Goal: Task Accomplishment & Management: Use online tool/utility

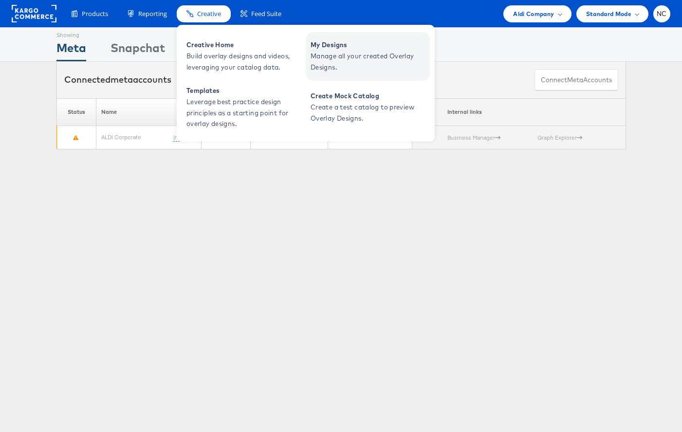
click at [347, 63] on span "Manage all your created Overlay Designs." at bounding box center [369, 62] width 117 height 22
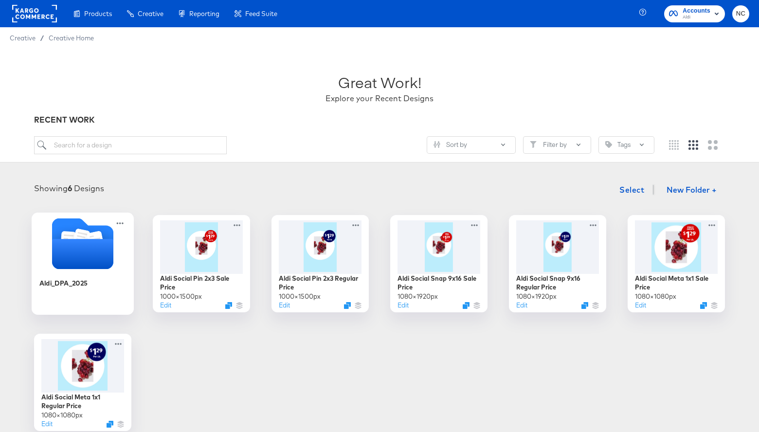
click at [76, 243] on icon "Folder" at bounding box center [82, 254] width 61 height 30
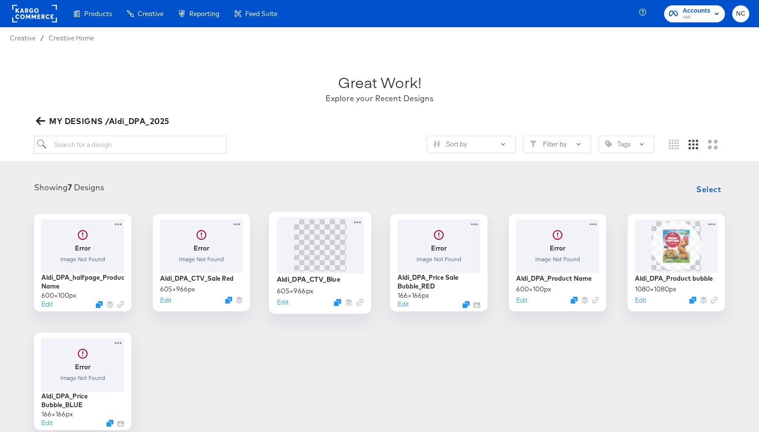
click at [327, 253] on img at bounding box center [320, 245] width 33 height 52
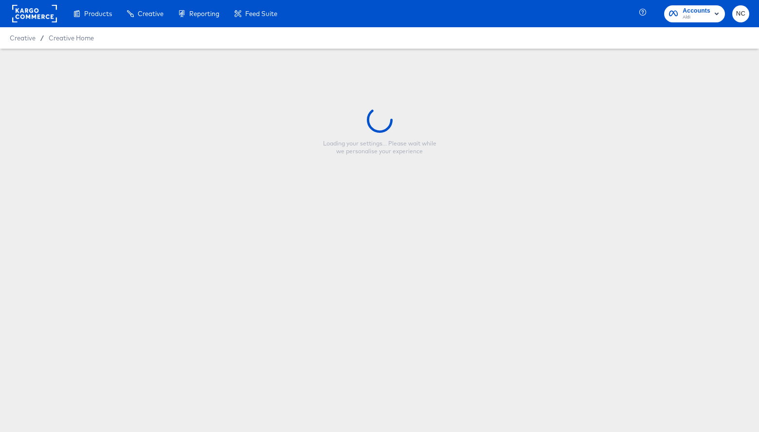
type input "Aldi_DPA_CTV_Blue"
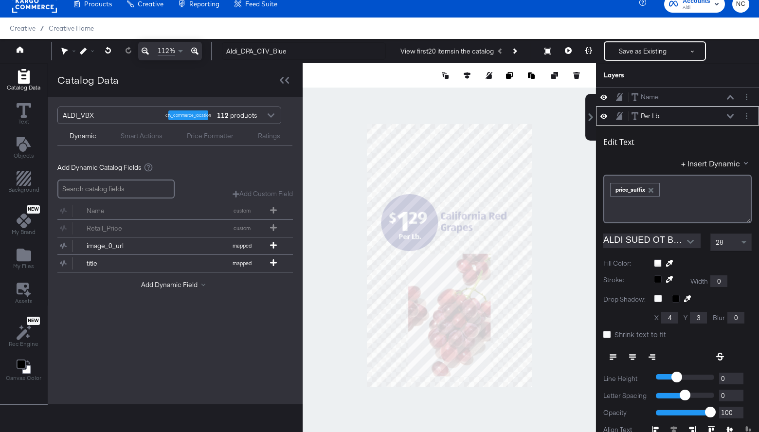
scroll to position [19, 0]
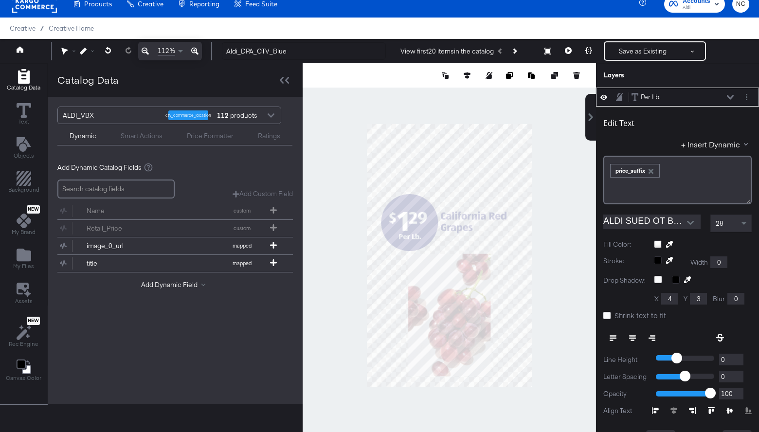
type input "50"
type input "398"
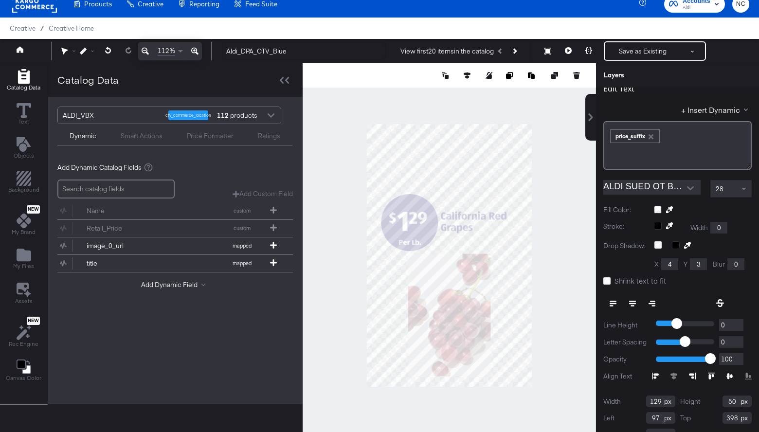
scroll to position [60, 0]
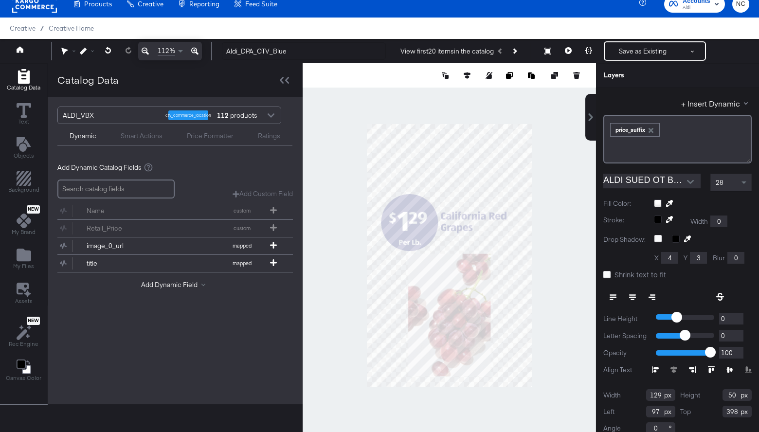
click at [681, 374] on div at bounding box center [678, 374] width 148 height 0
click at [681, 367] on icon at bounding box center [711, 369] width 7 height 7
click at [562, 237] on div at bounding box center [449, 255] width 293 height 384
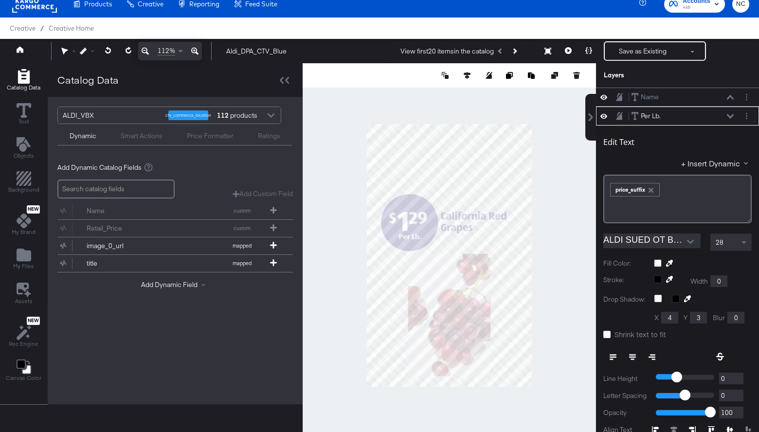
scroll to position [19, 0]
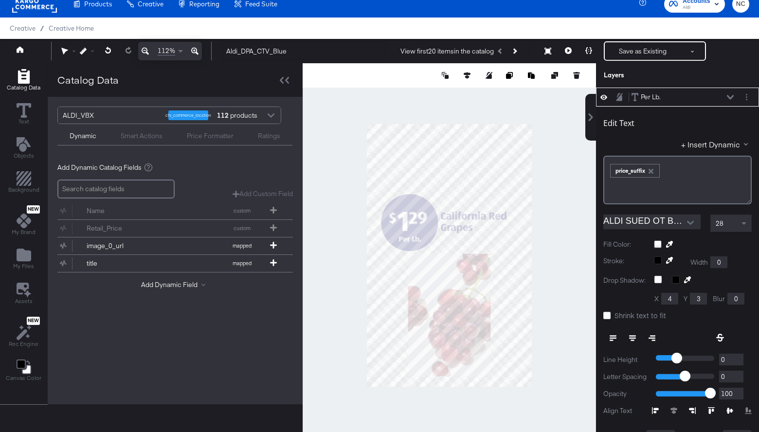
type input "403"
click at [681, 411] on div at bounding box center [702, 410] width 100 height 7
click at [681, 407] on icon at bounding box center [711, 410] width 7 height 7
type input "54"
type input "398"
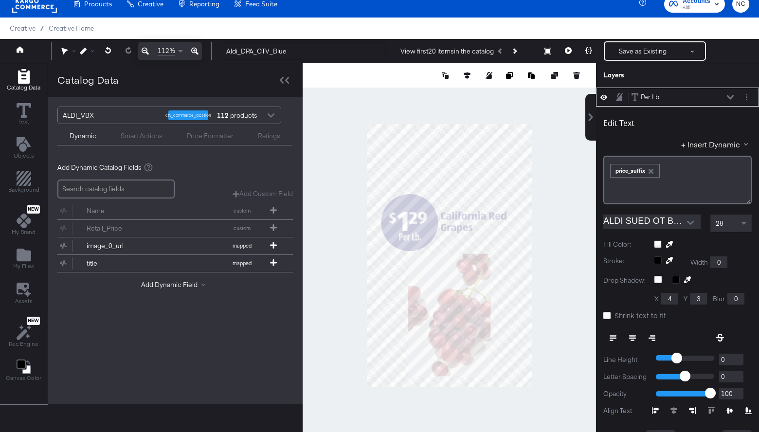
click at [615, 248] on label "Fill Color:" at bounding box center [625, 244] width 43 height 9
click at [582, 252] on div at bounding box center [449, 255] width 293 height 384
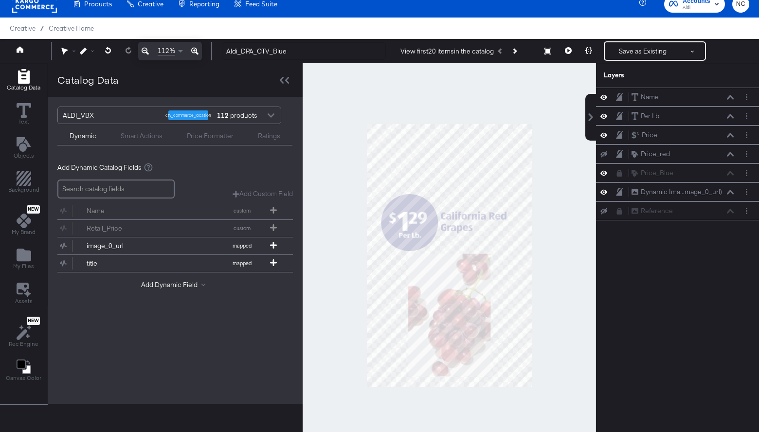
click at [580, 248] on div at bounding box center [449, 255] width 293 height 384
click at [195, 51] on icon at bounding box center [194, 51] width 7 height 12
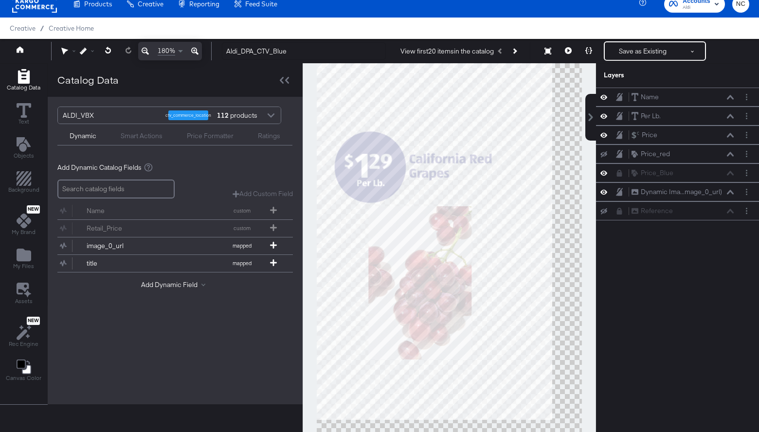
click at [195, 51] on icon at bounding box center [194, 51] width 7 height 12
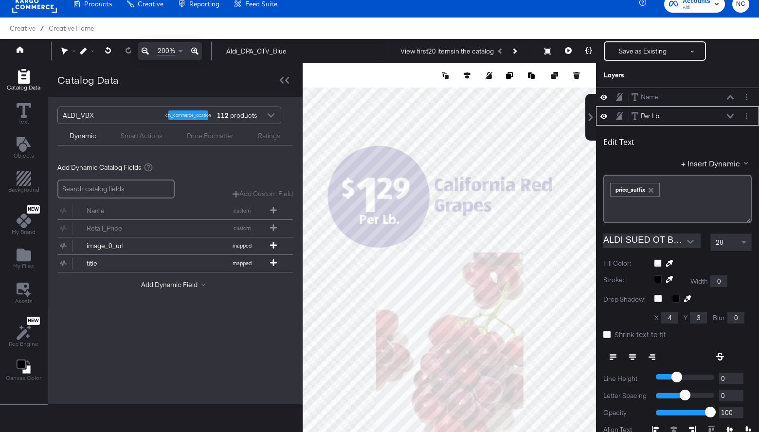
scroll to position [19, 0]
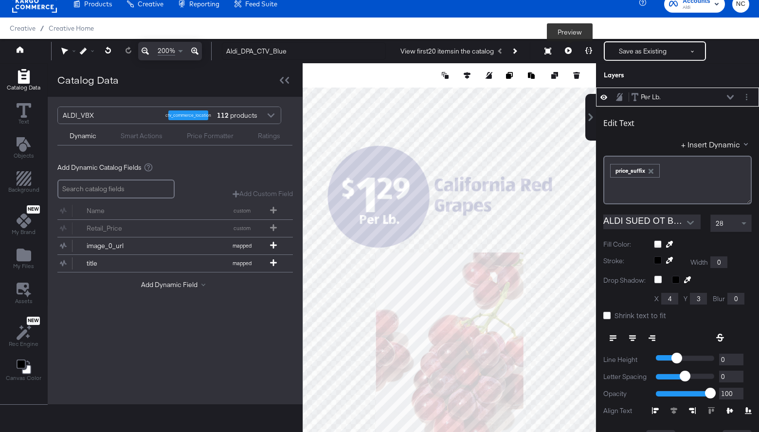
click at [568, 48] on icon at bounding box center [568, 50] width 7 height 7
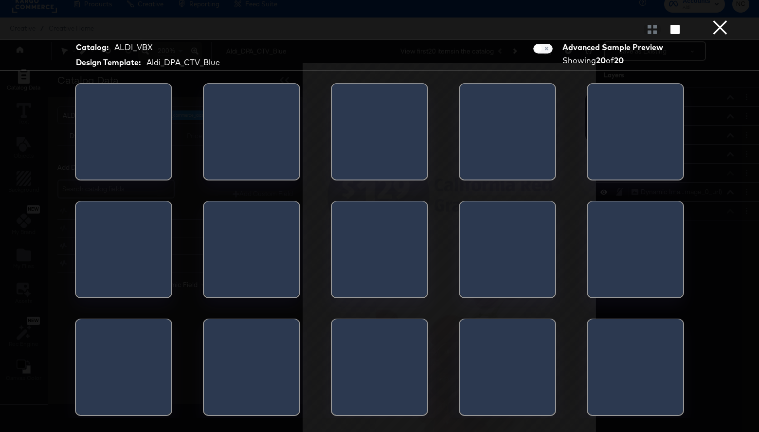
scroll to position [0, 0]
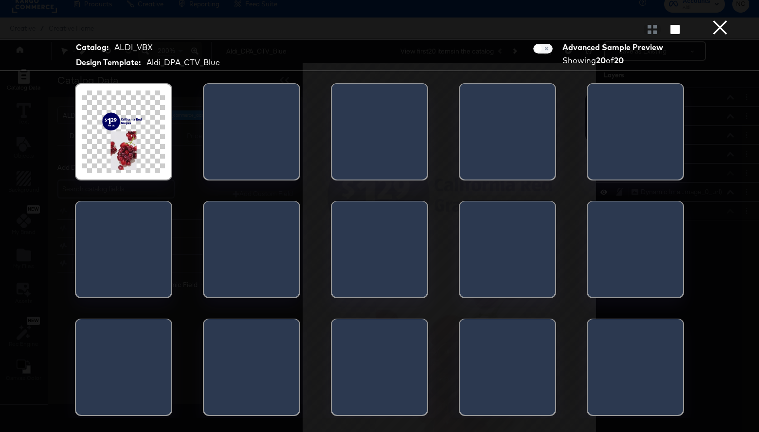
click at [681, 19] on button "×" at bounding box center [720, 9] width 19 height 19
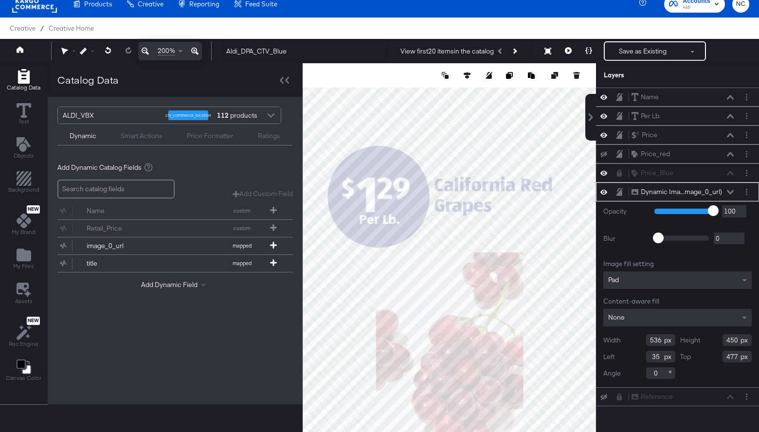
click at [681, 286] on div "Pad" at bounding box center [678, 281] width 148 height 18
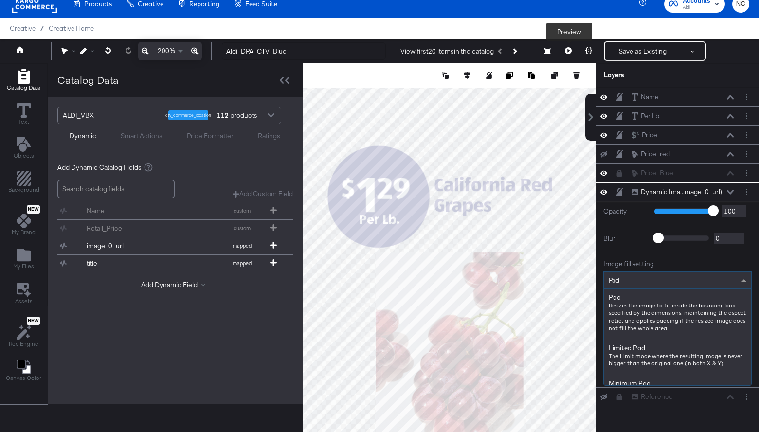
click at [571, 48] on icon at bounding box center [568, 50] width 7 height 7
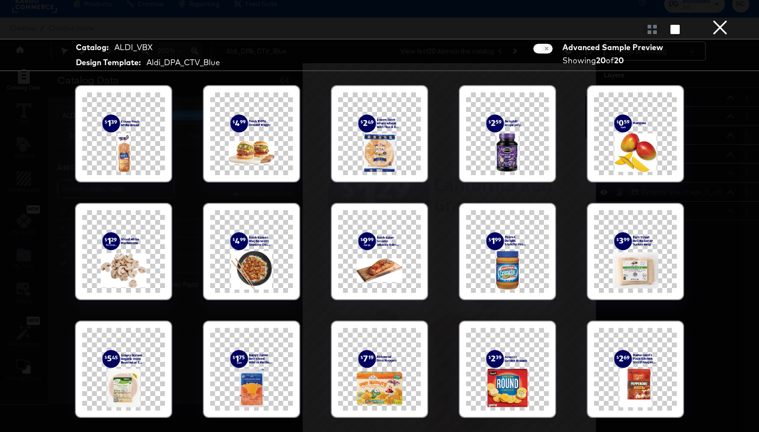
scroll to position [25, 0]
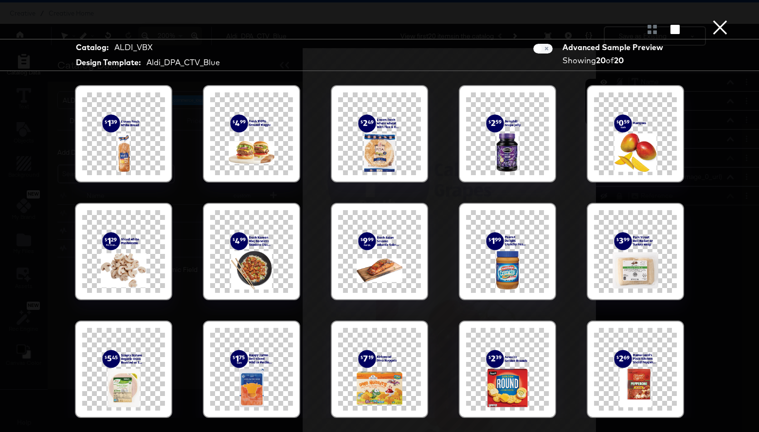
click at [681, 19] on button "×" at bounding box center [720, 9] width 19 height 19
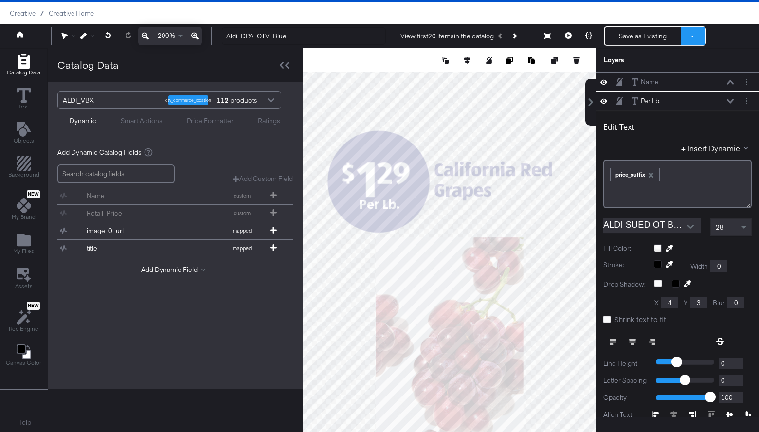
scroll to position [19, 0]
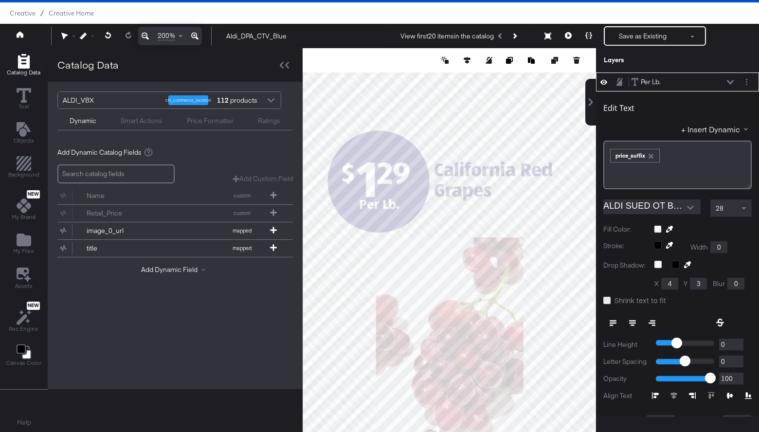
click at [604, 303] on icon at bounding box center [607, 300] width 7 height 7
click at [0, 0] on input "Shrink text to fit" at bounding box center [0, 0] width 0 height 0
click at [568, 37] on icon at bounding box center [568, 35] width 7 height 7
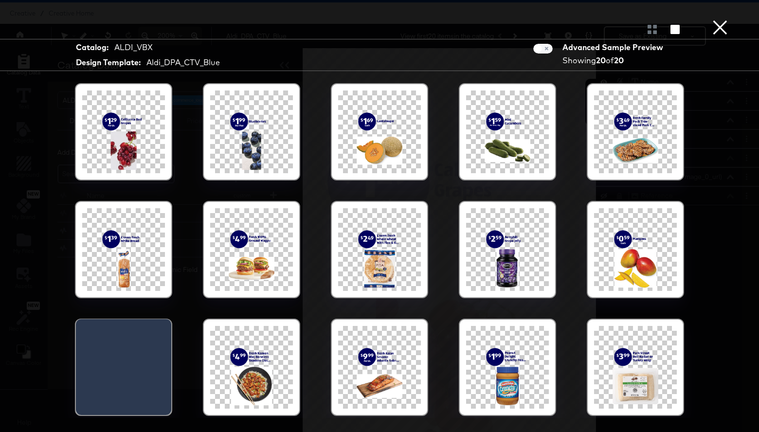
scroll to position [116, 0]
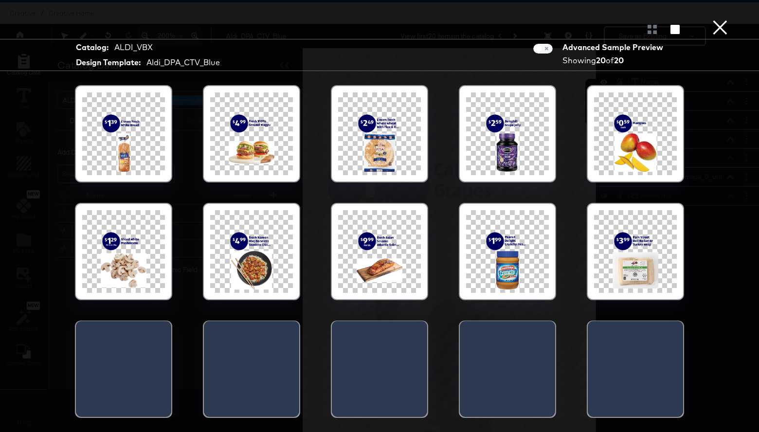
click at [681, 19] on button "×" at bounding box center [720, 9] width 19 height 19
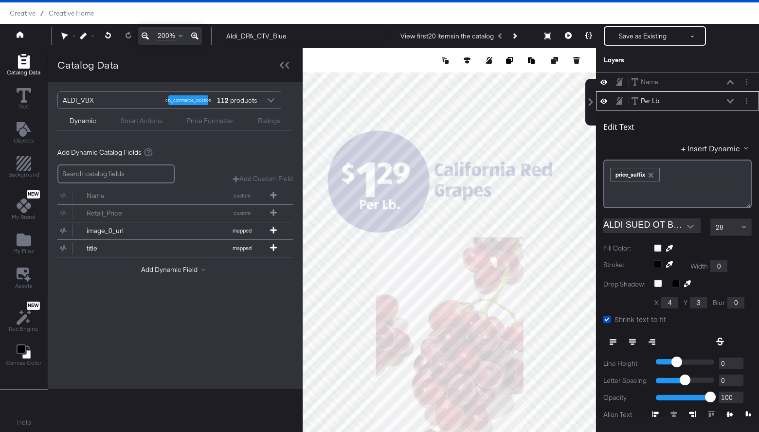
scroll to position [19, 0]
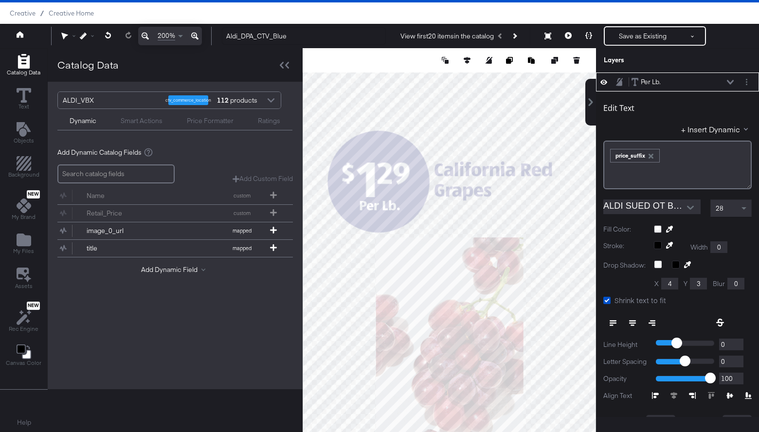
type input "401"
type input "41"
type input "401"
click at [571, 37] on icon at bounding box center [568, 35] width 7 height 7
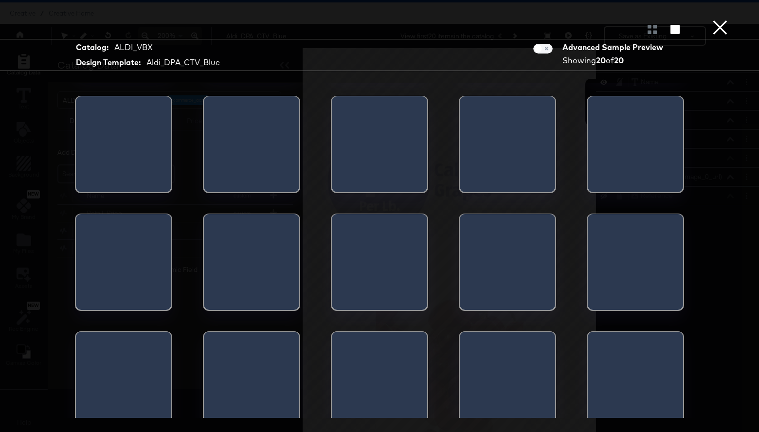
scroll to position [116, 0]
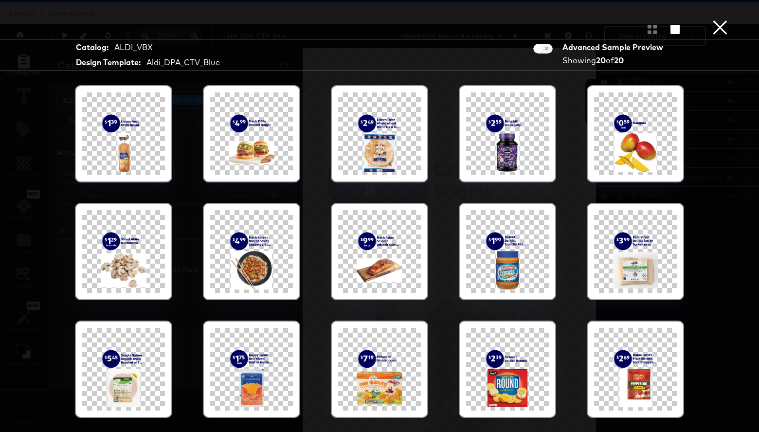
click at [681, 19] on button "×" at bounding box center [720, 9] width 19 height 19
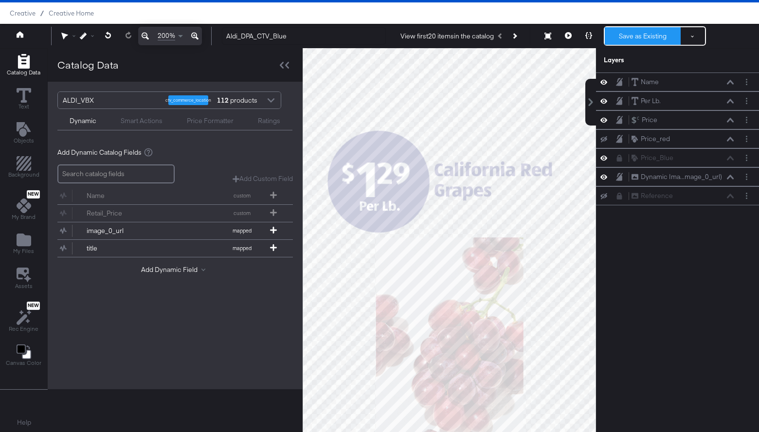
click at [641, 35] on button "Save as Existing" at bounding box center [643, 36] width 76 height 18
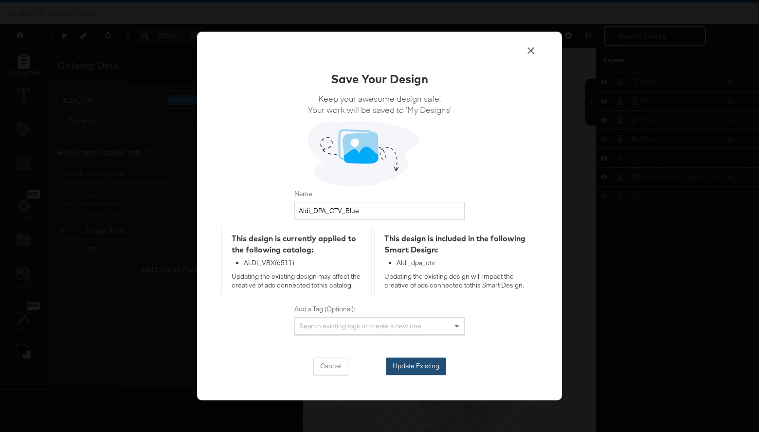
click at [408, 366] on button "Update Existing" at bounding box center [416, 367] width 60 height 18
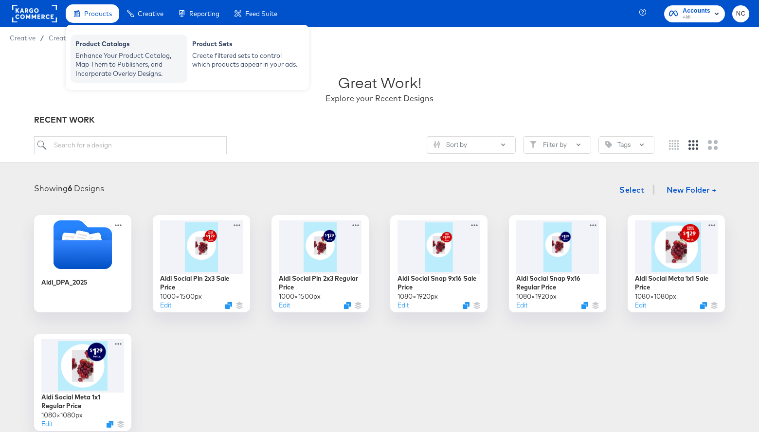
click at [105, 63] on div "Enhance Your Product Catalog, Map Them to Publishers, and Incorporate Overlay D…" at bounding box center [128, 64] width 107 height 27
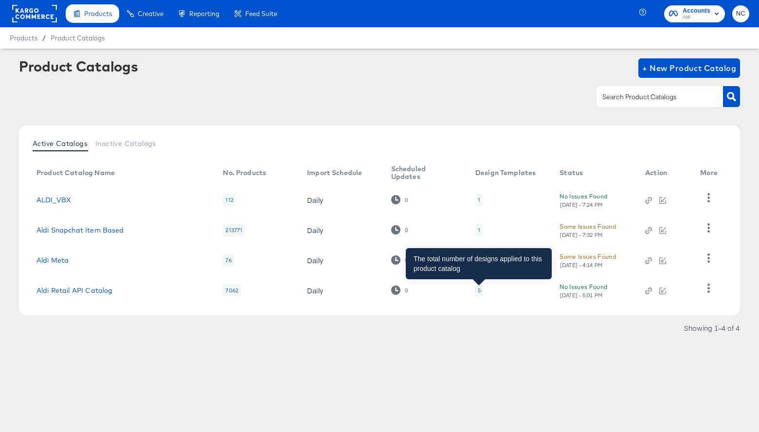
click at [476, 294] on div "5" at bounding box center [480, 290] width 8 height 13
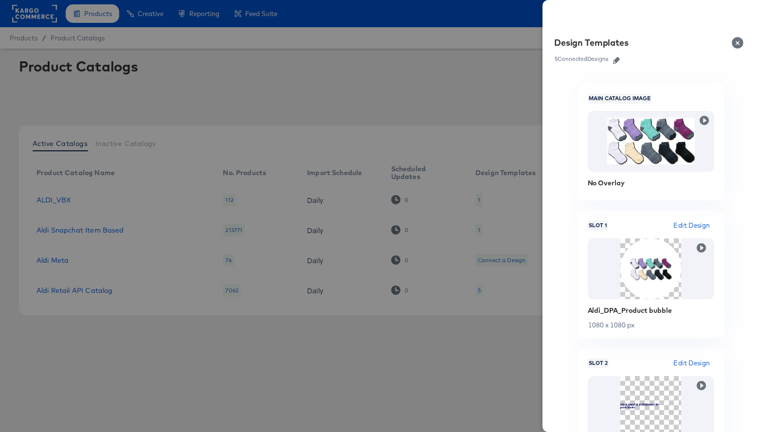
click at [619, 56] on link at bounding box center [616, 59] width 15 height 11
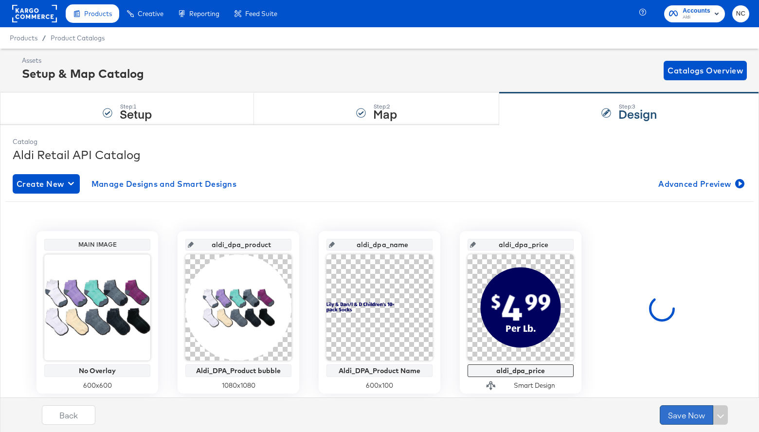
click at [680, 415] on button "Save Now" at bounding box center [687, 414] width 54 height 19
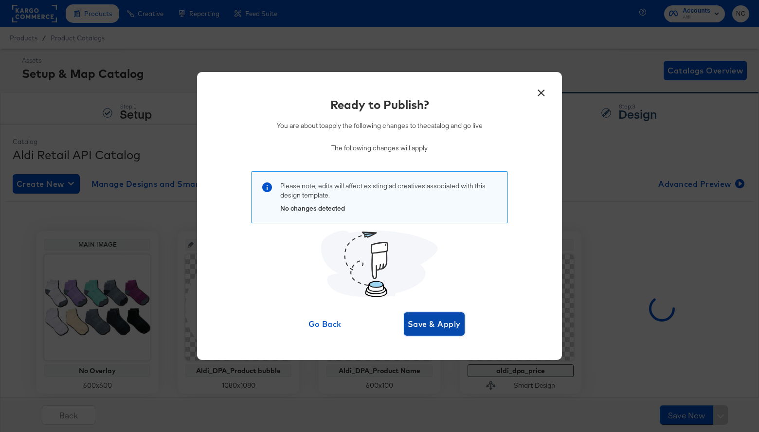
click at [443, 327] on span "Save & Apply" at bounding box center [434, 324] width 53 height 14
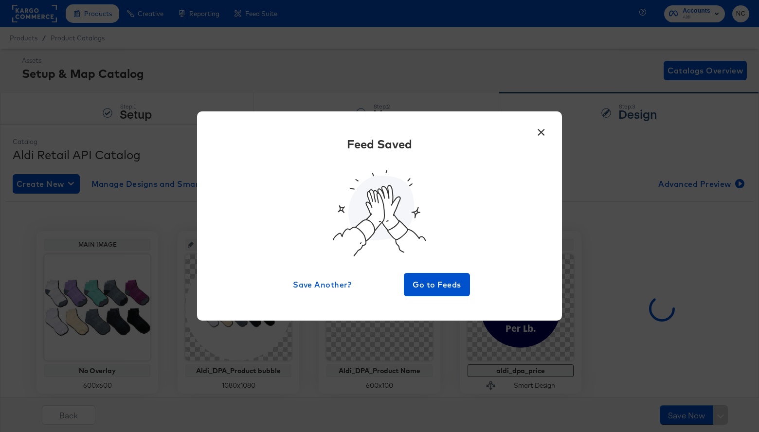
click at [541, 129] on button "×" at bounding box center [541, 130] width 18 height 18
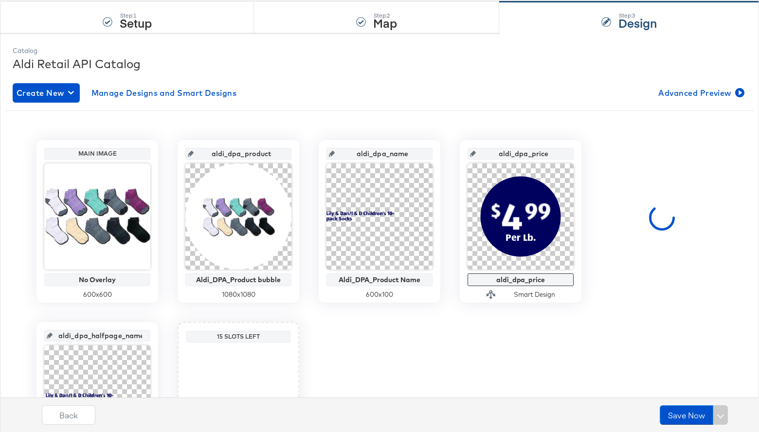
scroll to position [92, 0]
